Goal: Information Seeking & Learning: Learn about a topic

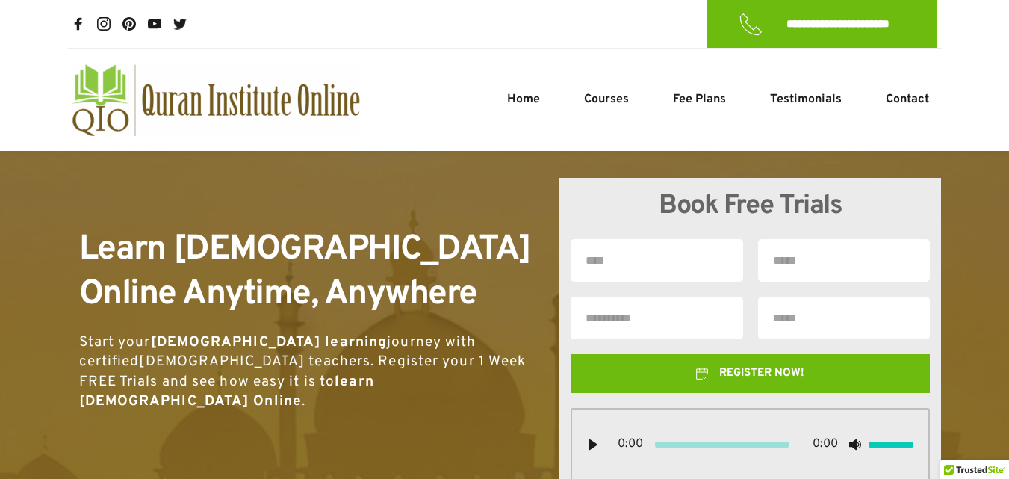
click at [435, 82] on div at bounding box center [424, 100] width 128 height 72
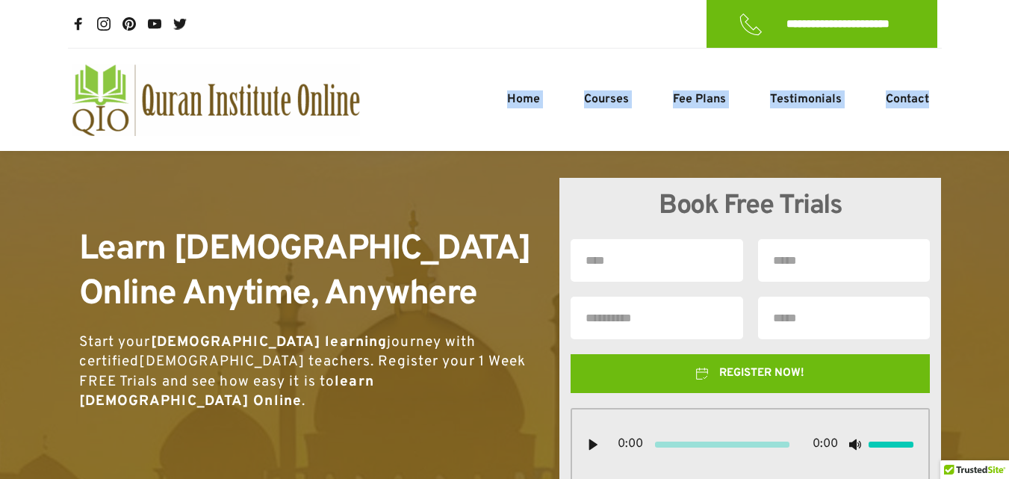
drag, startPoint x: 421, startPoint y: 135, endPoint x: 430, endPoint y: 172, distance: 37.5
click at [430, 172] on div at bounding box center [504, 380] width 1009 height 459
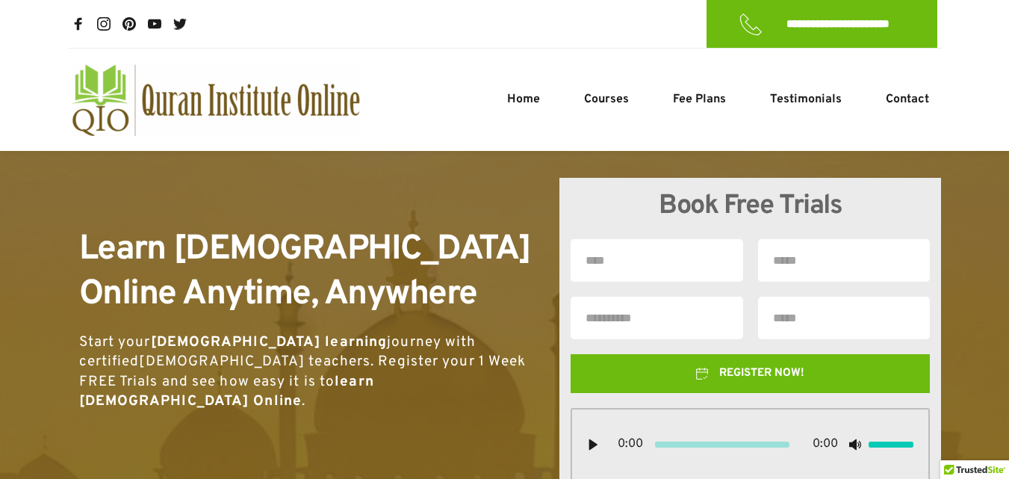
click at [484, 75] on div at bounding box center [424, 100] width 128 height 72
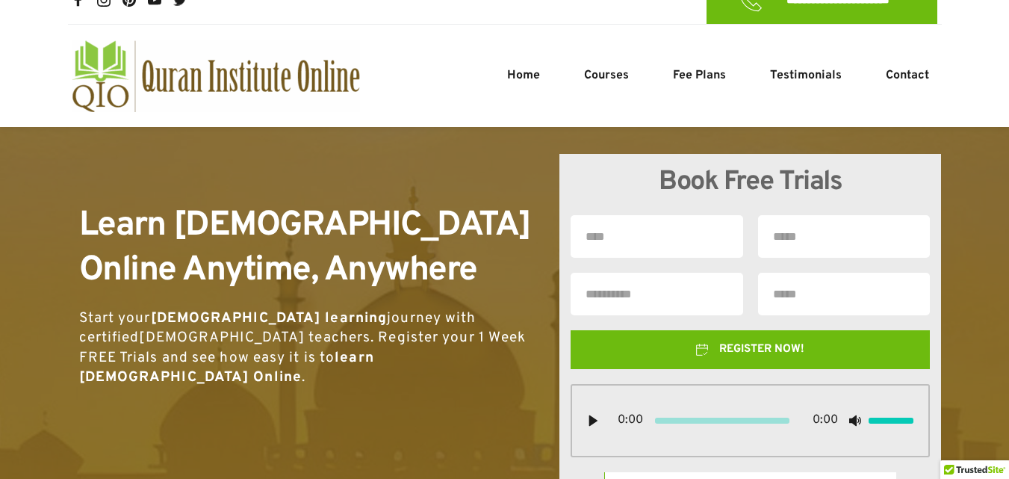
click at [492, 158] on div at bounding box center [314, 177] width 470 height 39
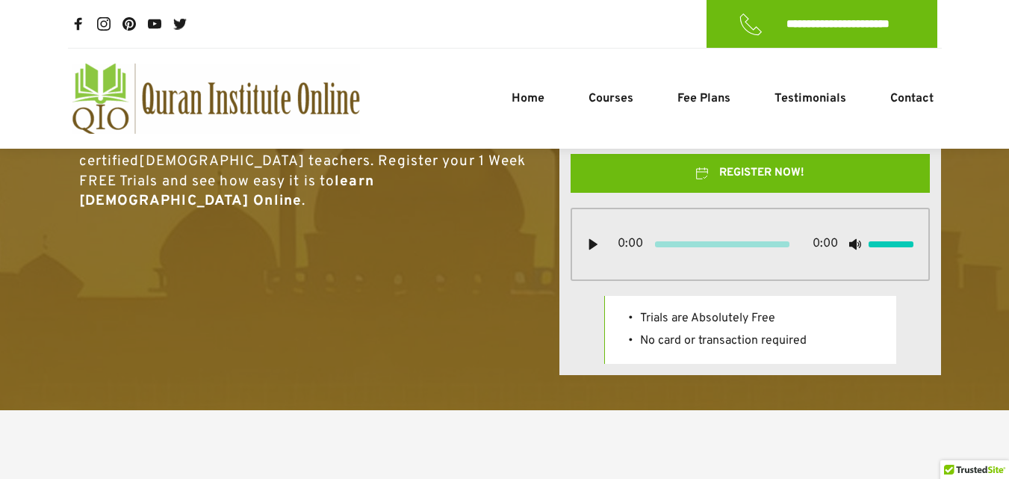
scroll to position [221, 0]
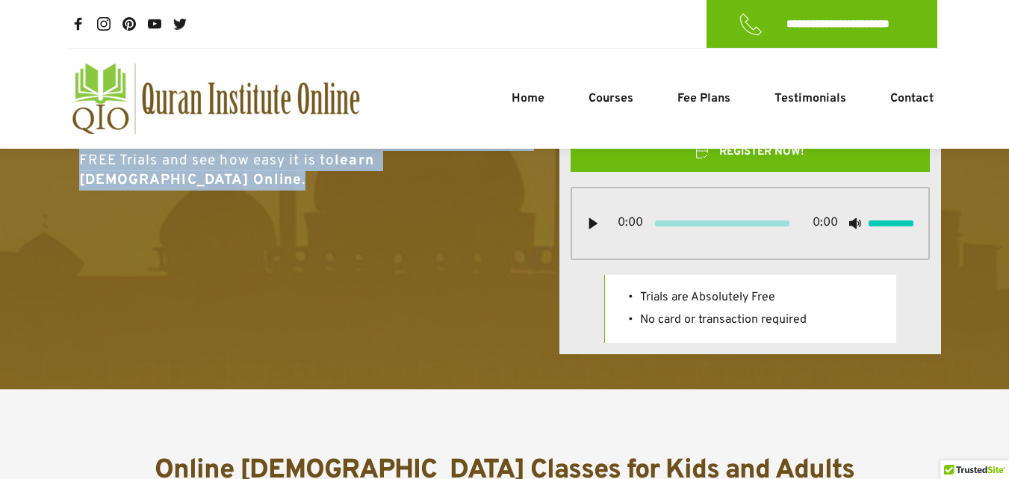
drag, startPoint x: 518, startPoint y: -65, endPoint x: 517, endPoint y: 149, distance: 214.4
click at [494, 175] on div "Learn [DEMOGRAPHIC_DATA] Online Anytime, Anywhere Start your [DEMOGRAPHIC_DATA]…" at bounding box center [314, 155] width 492 height 397
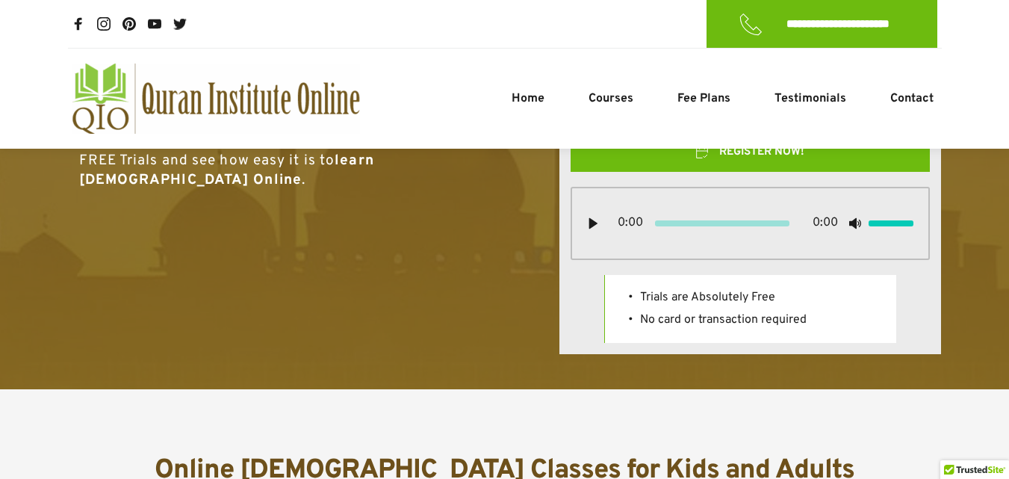
click at [342, 385] on div at bounding box center [504, 159] width 1009 height 459
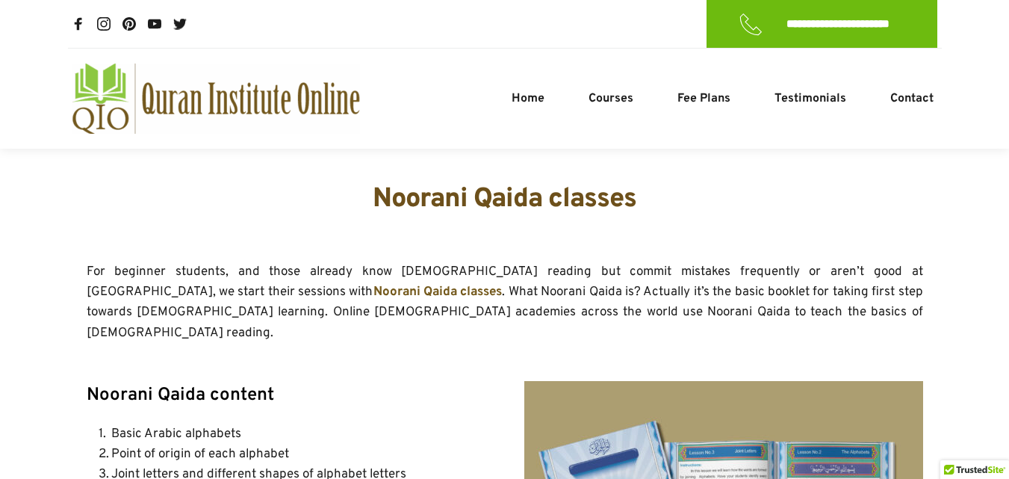
scroll to position [2230, 0]
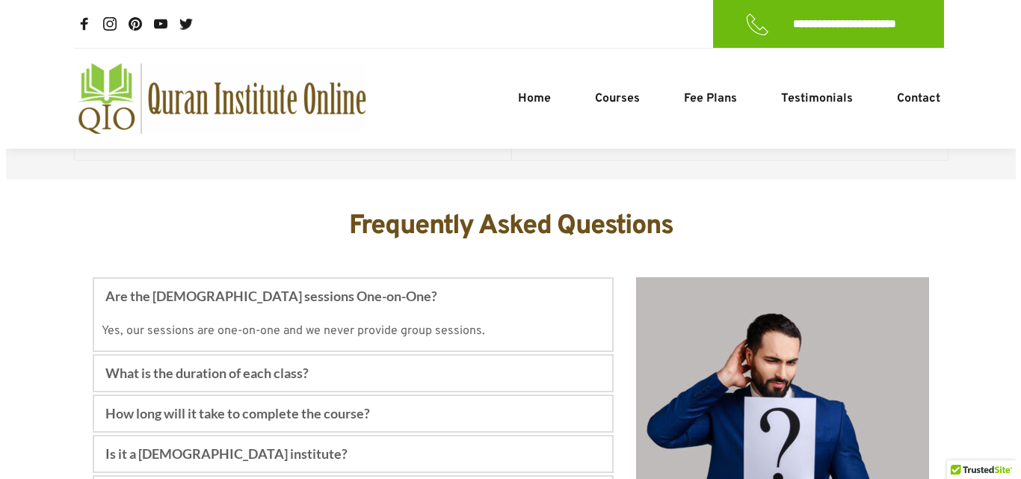
scroll to position [5331, 0]
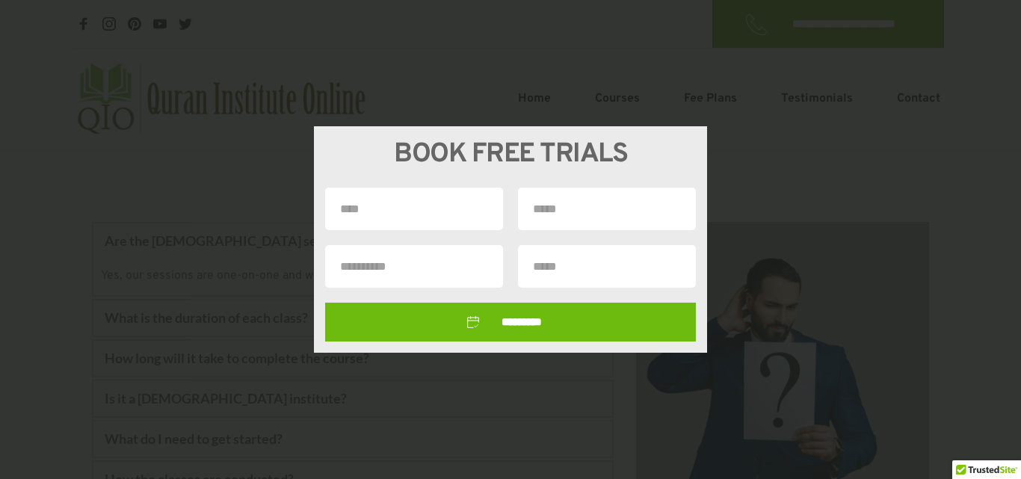
click at [818, 348] on div "BOOK FREE TRIALS *********" at bounding box center [510, 239] width 1021 height 479
